Goal: Transaction & Acquisition: Obtain resource

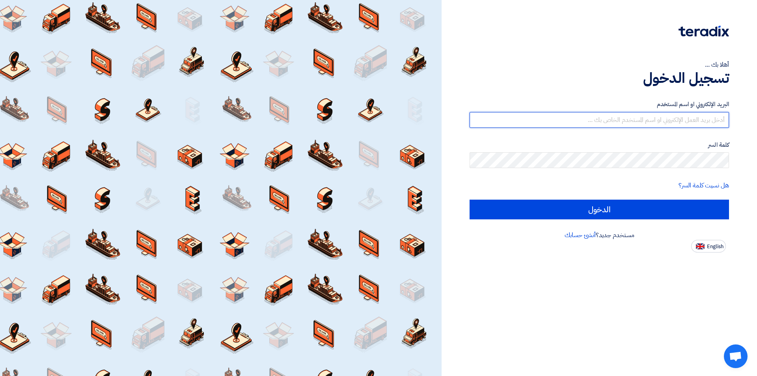
click at [620, 117] on input "text" at bounding box center [598, 120] width 259 height 16
paste input "[PERSON_NAME][EMAIL_ADDRESS][DOMAIN_NAME]"
type input "[PERSON_NAME][EMAIL_ADDRESS][DOMAIN_NAME]"
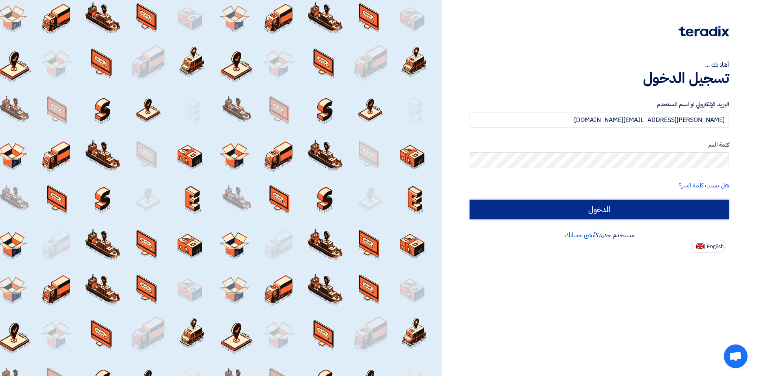
click at [616, 212] on input "الدخول" at bounding box center [598, 209] width 259 height 20
type input "Sign in"
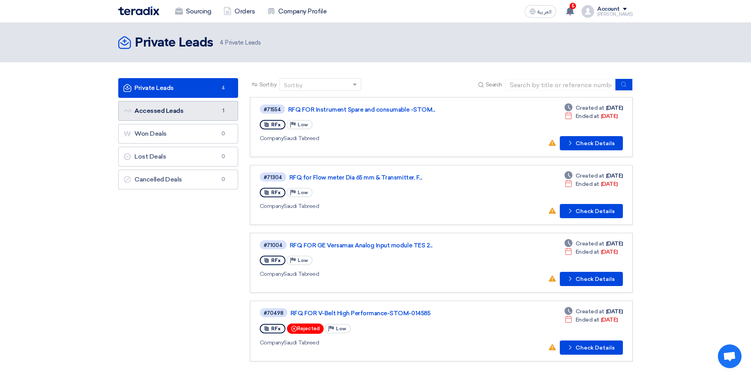
click at [178, 111] on link "Accessed Leads Accessed Leads 1" at bounding box center [178, 111] width 120 height 20
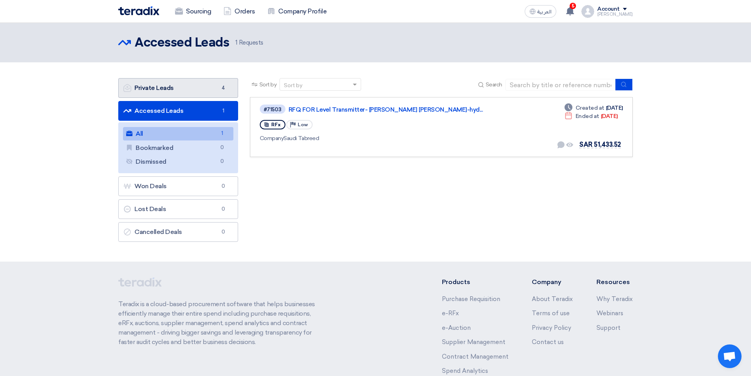
click at [166, 91] on link "Private Leads Private Leads 4" at bounding box center [178, 88] width 120 height 20
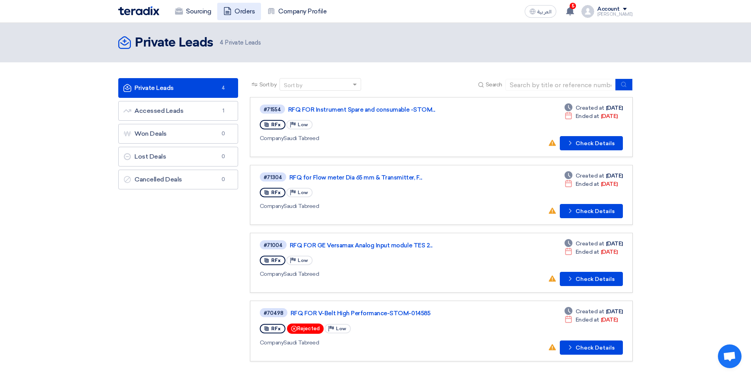
click at [239, 13] on link "Orders" at bounding box center [239, 11] width 44 height 17
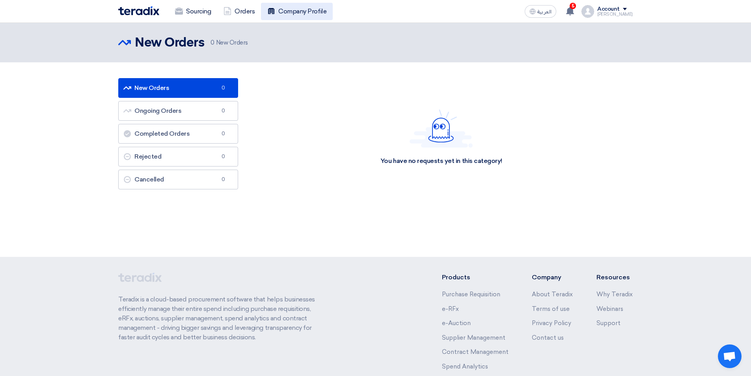
click at [286, 11] on link "Company Profile" at bounding box center [297, 11] width 72 height 17
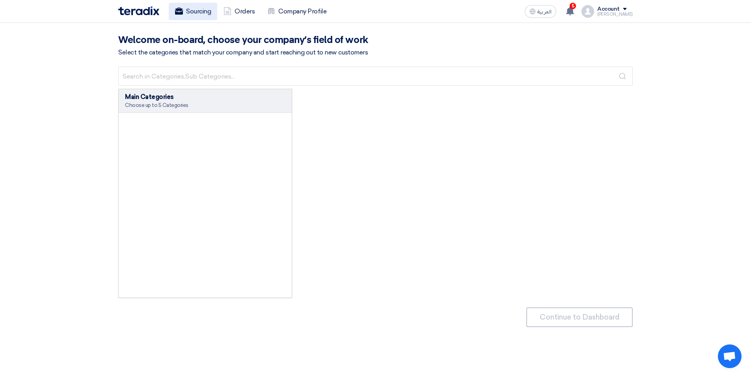
click at [183, 13] on link "Sourcing" at bounding box center [193, 11] width 48 height 17
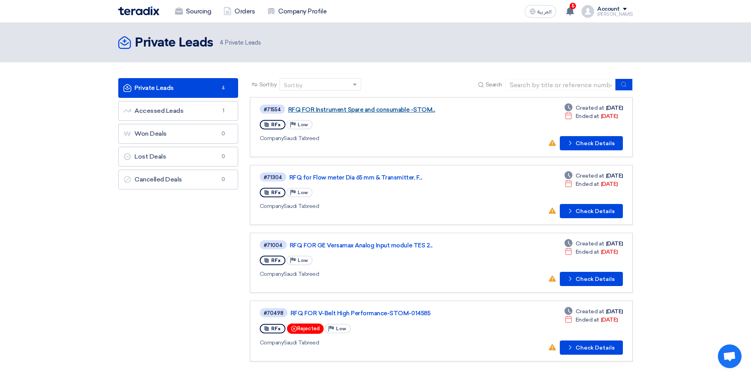
click at [331, 112] on link "RFQ FOR Instrument Spare and consumable -STOM..." at bounding box center [386, 109] width 197 height 7
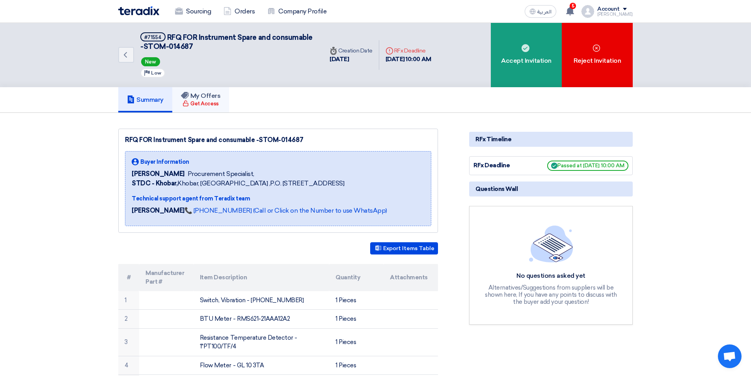
click at [203, 102] on div "Get Access" at bounding box center [201, 104] width 36 height 8
click at [153, 99] on h5 "Summary" at bounding box center [145, 100] width 37 height 8
click at [205, 100] on div "Get Access" at bounding box center [201, 104] width 36 height 8
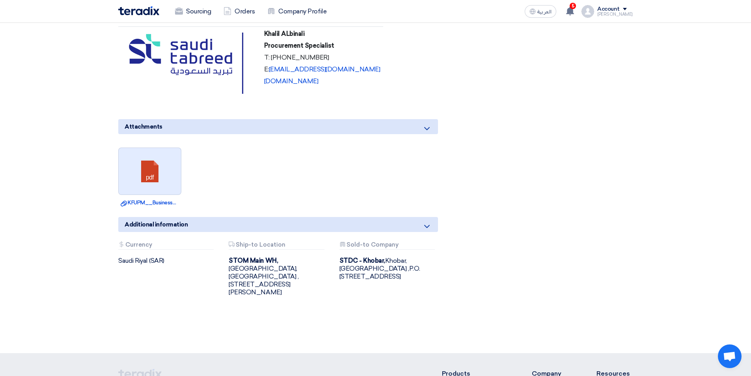
scroll to position [1183, 0]
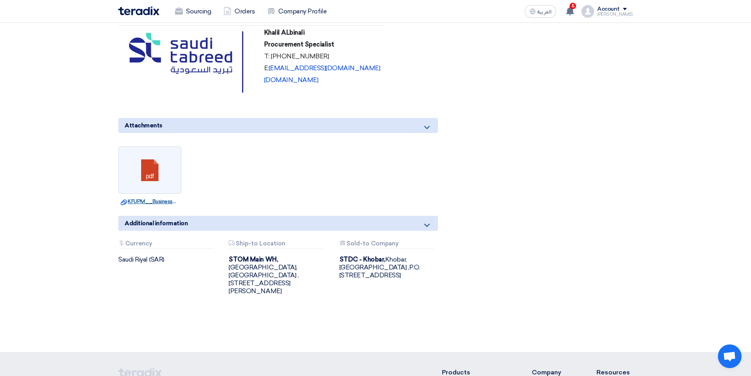
click at [151, 197] on link "Download file KFUPM__Business_Park_Operation.pdf" at bounding box center [150, 201] width 58 height 8
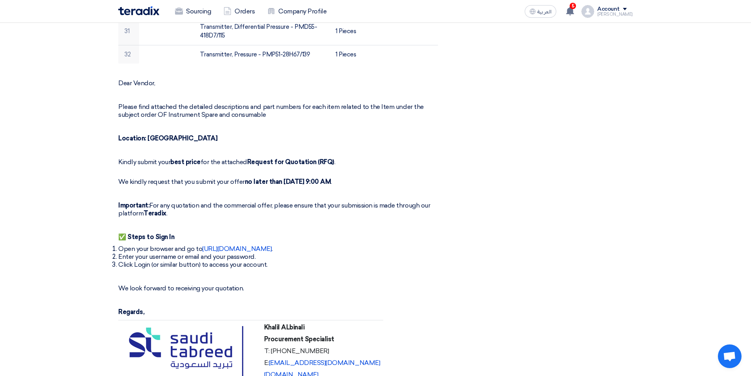
scroll to position [788, 0]
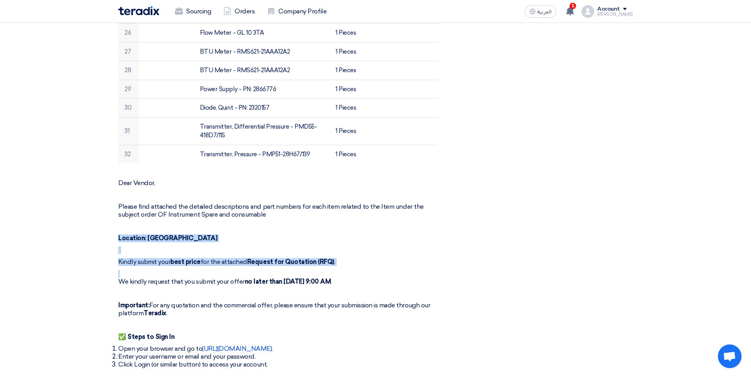
drag, startPoint x: 117, startPoint y: 229, endPoint x: 263, endPoint y: 255, distance: 148.1
click at [261, 257] on div "RFQ FOR Instrument Spare and consumable -STOM-014687 Buyer Information [PERSON_…" at bounding box center [287, 24] width 351 height 1368
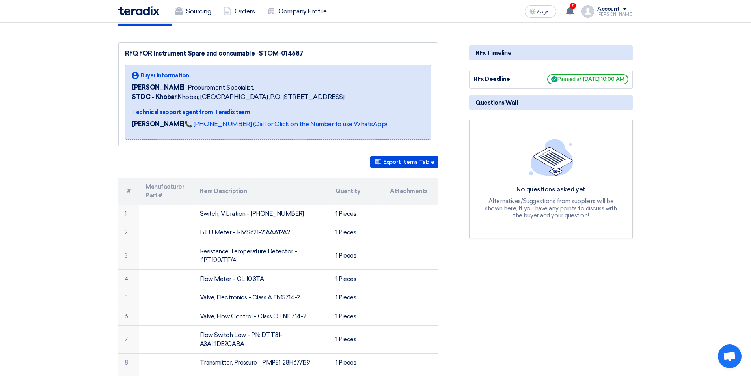
scroll to position [0, 0]
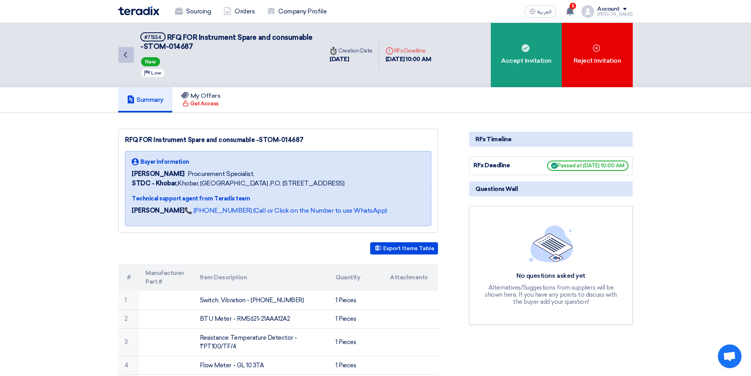
click at [130, 60] on link "Back" at bounding box center [126, 55] width 16 height 16
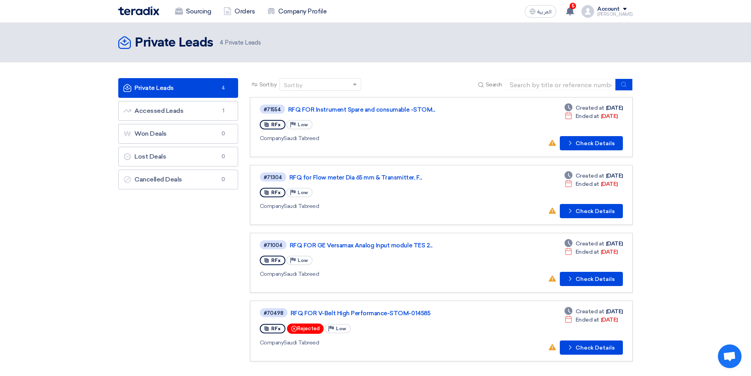
click at [618, 13] on div "[PERSON_NAME]" at bounding box center [614, 14] width 35 height 4
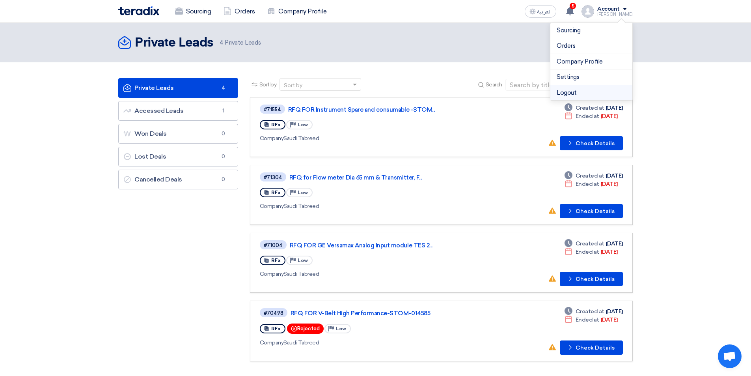
click at [579, 91] on li "Logout" at bounding box center [591, 92] width 82 height 15
